Goal: Task Accomplishment & Management: Use online tool/utility

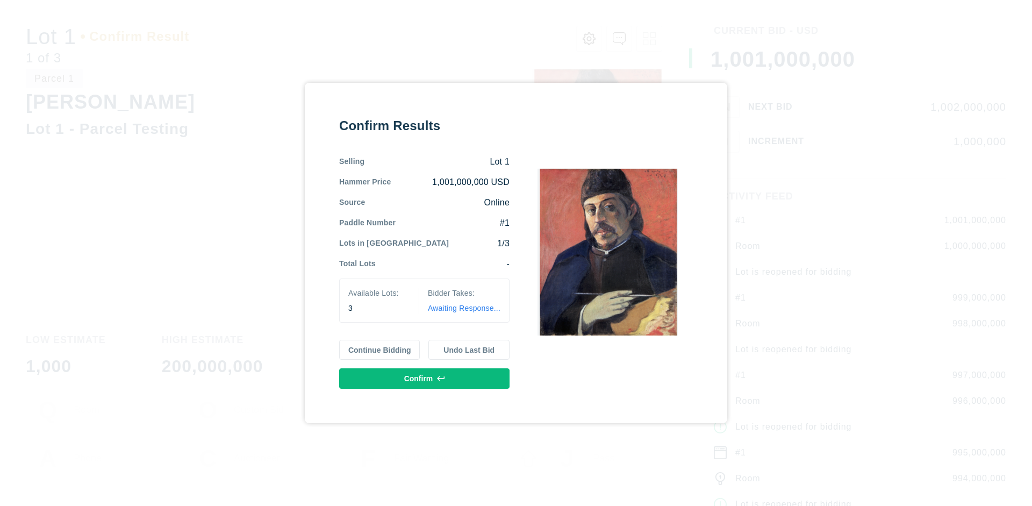
click at [380, 349] on button "Continue Bidding" at bounding box center [379, 350] width 81 height 20
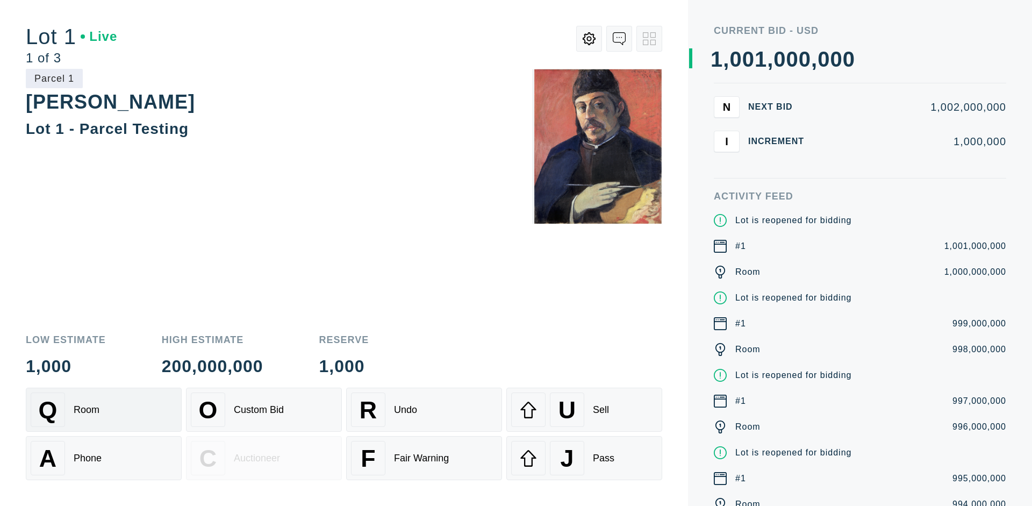
click at [104, 409] on div "Q Room" at bounding box center [104, 409] width 146 height 34
